Goal: Book appointment/travel/reservation

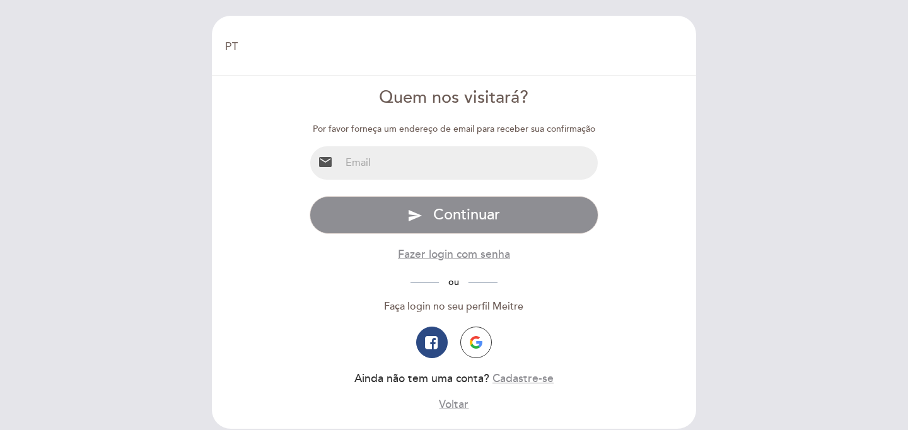
select select "pt"
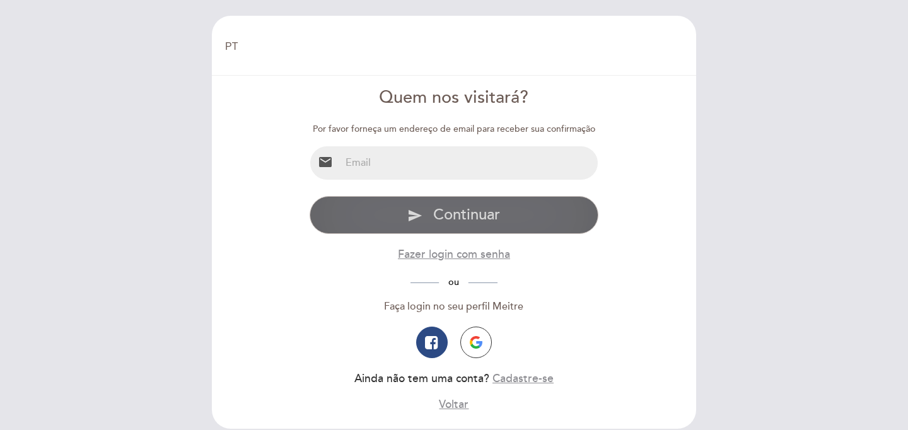
drag, startPoint x: 0, startPoint y: 0, endPoint x: 456, endPoint y: 230, distance: 510.5
click at [496, 313] on div "Especifique email Email inválido DIGITE A SENHA send Continuar Fazer login com …" at bounding box center [454, 304] width 289 height 216
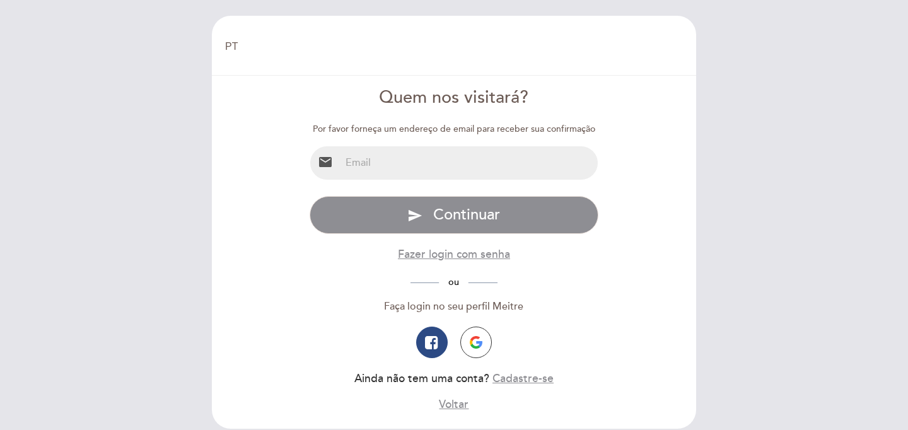
click at [401, 165] on input "email" at bounding box center [470, 162] width 258 height 33
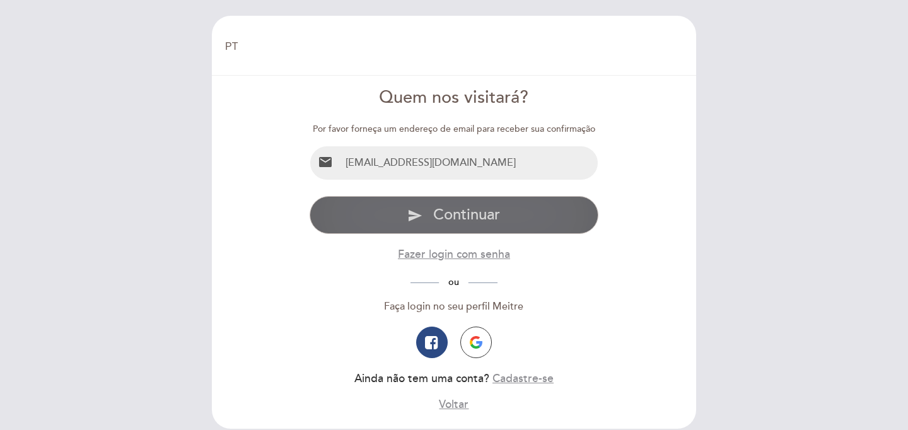
type input "[EMAIL_ADDRESS][DOMAIN_NAME]"
click at [444, 216] on span "Continuar" at bounding box center [466, 215] width 67 height 18
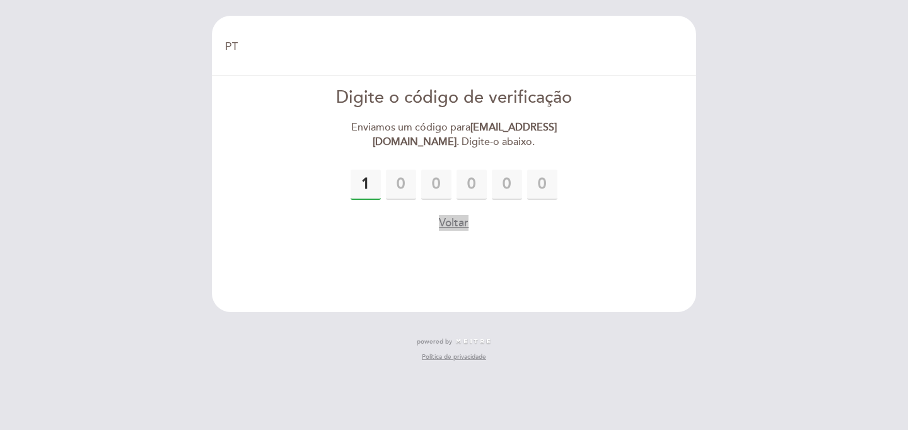
type input "1"
type input "0"
type input "4"
type input "2"
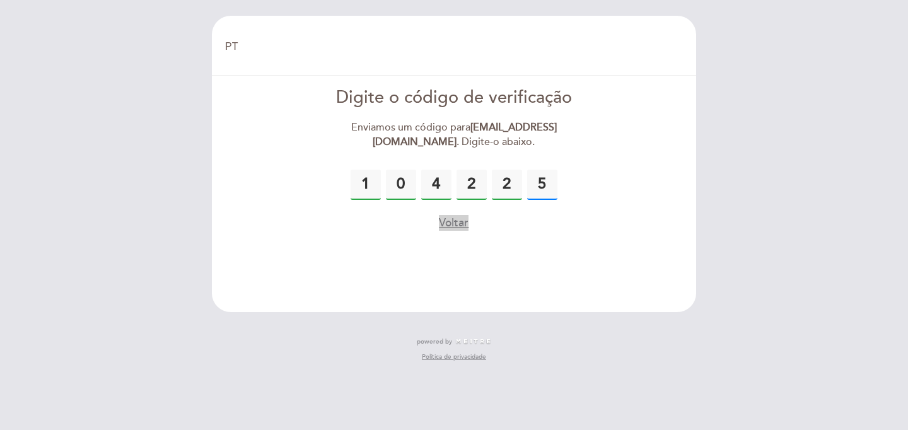
type input "5"
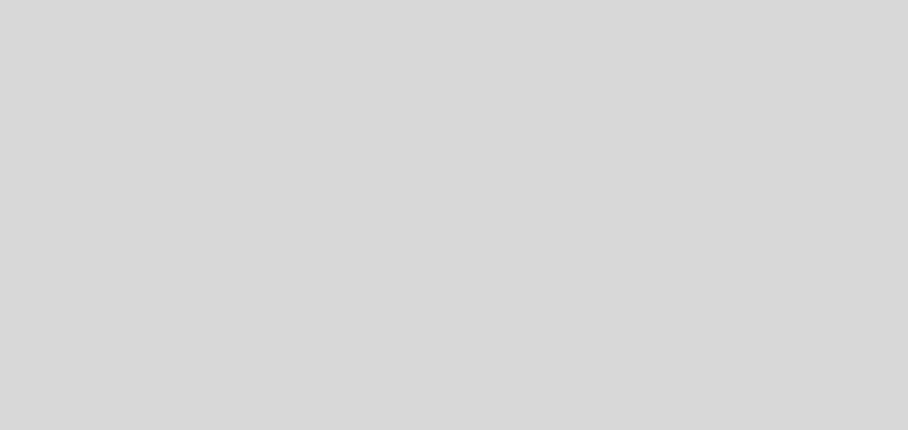
select select "pt"
